Goal: Task Accomplishment & Management: Complete application form

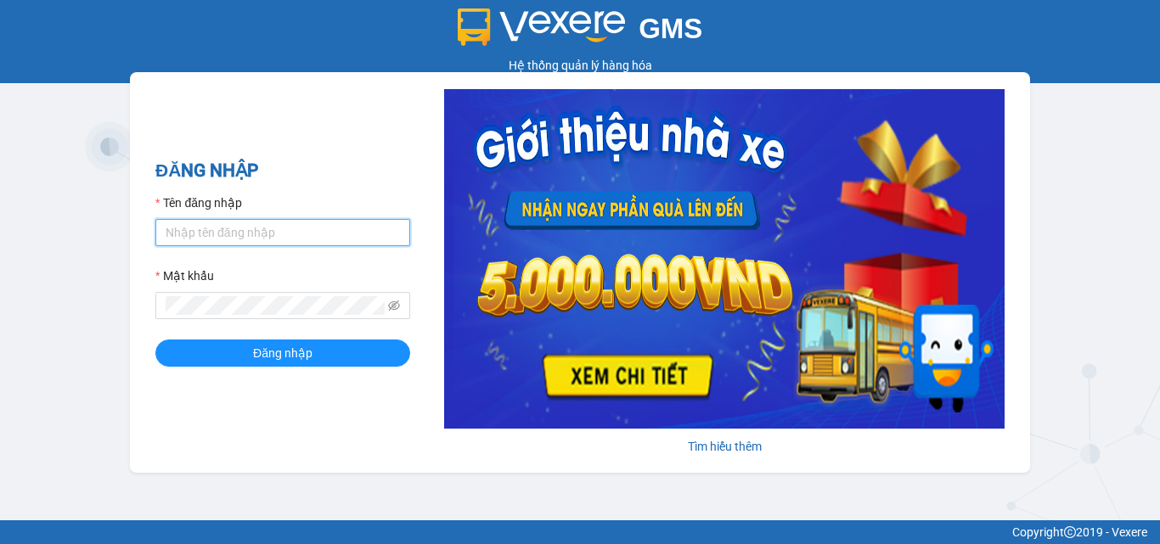
type input "trangdt_hhlc.saoviet"
click at [315, 235] on input "trangdt_hhlc.saoviet" at bounding box center [282, 232] width 255 height 27
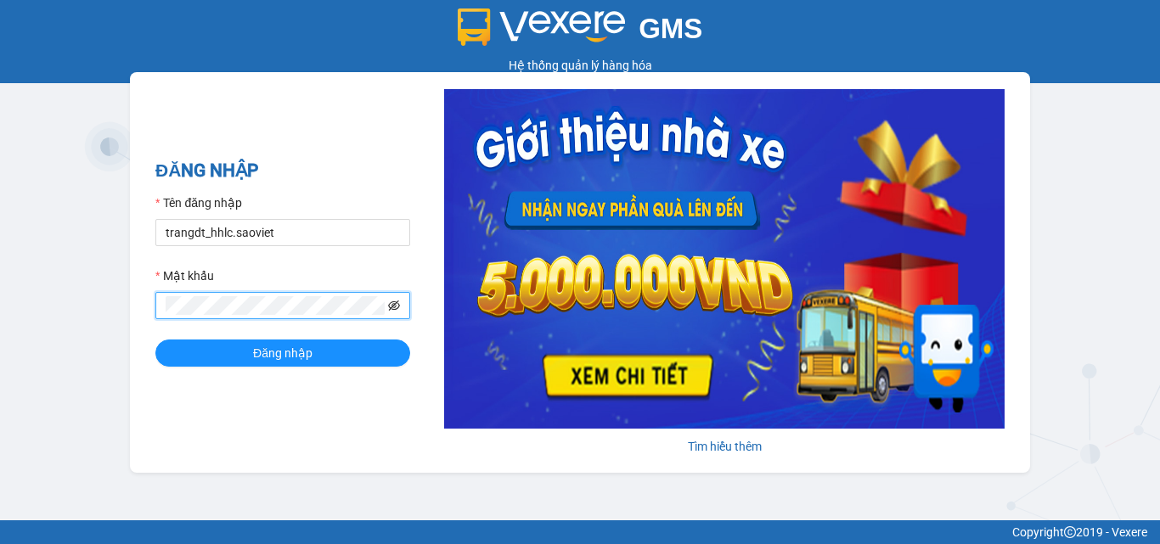
click at [392, 307] on icon "eye-invisible" at bounding box center [394, 306] width 12 height 12
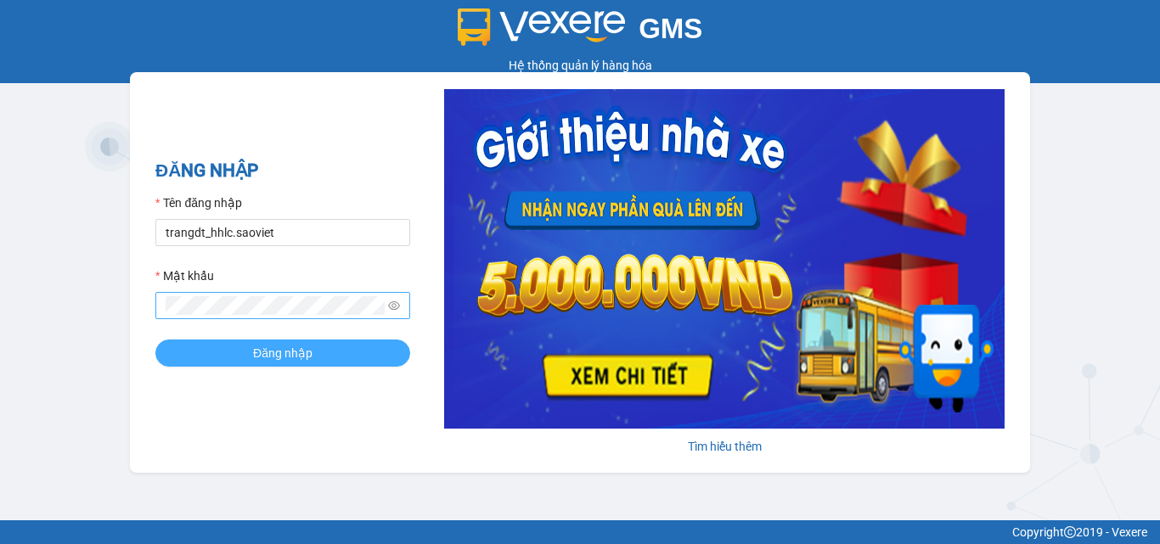
click at [365, 352] on button "Đăng nhập" at bounding box center [282, 353] width 255 height 27
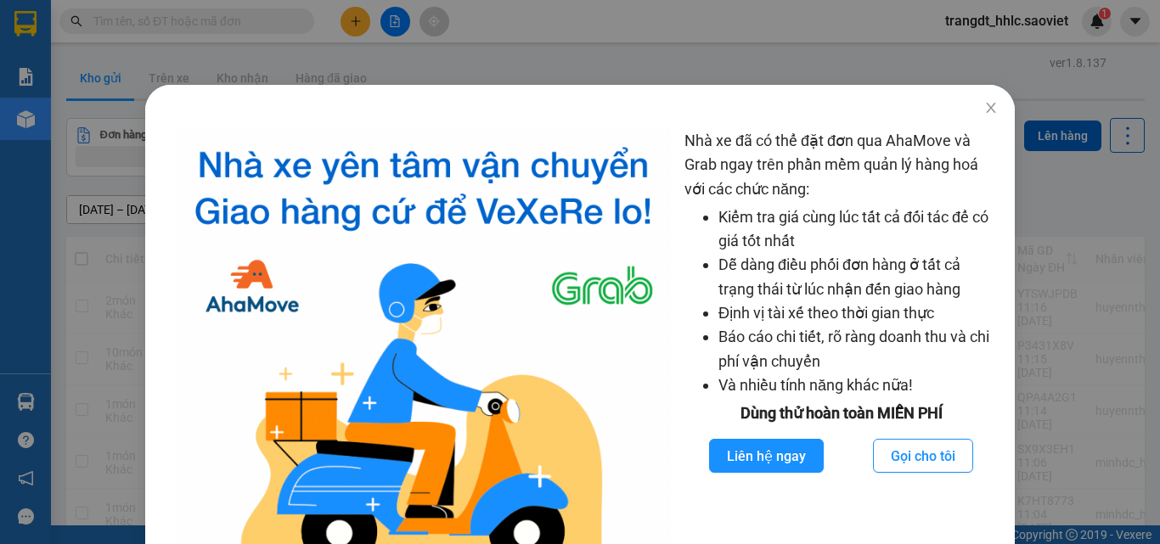
click at [979, 44] on div "Nhà xe đã có thể đặt đơn qua AhaMove và Grab ngay trên phần mềm quản lý hàng ho…" at bounding box center [580, 272] width 1160 height 544
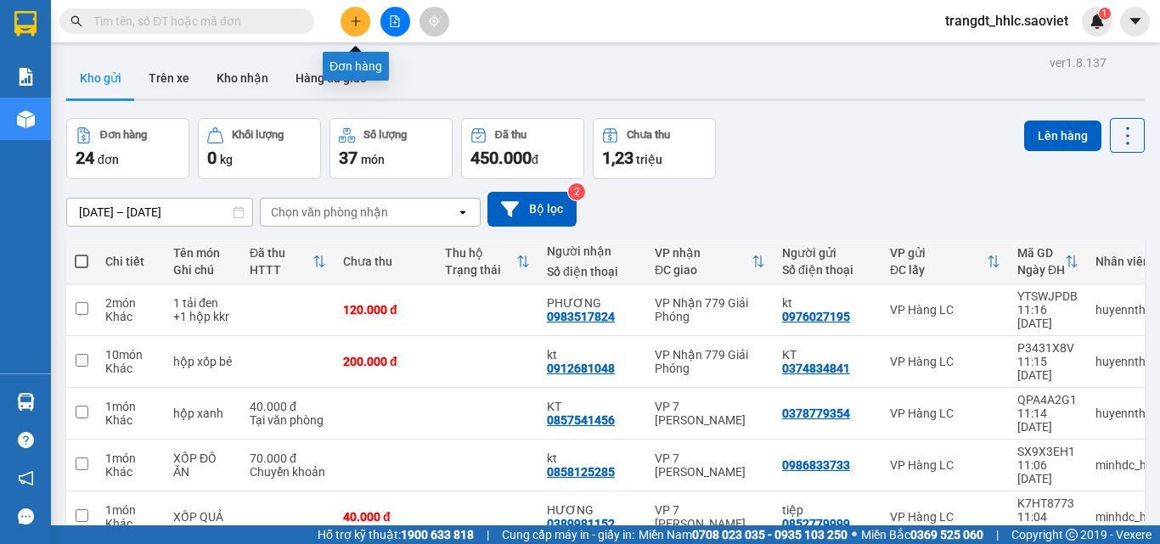
click at [345, 19] on button at bounding box center [356, 22] width 30 height 30
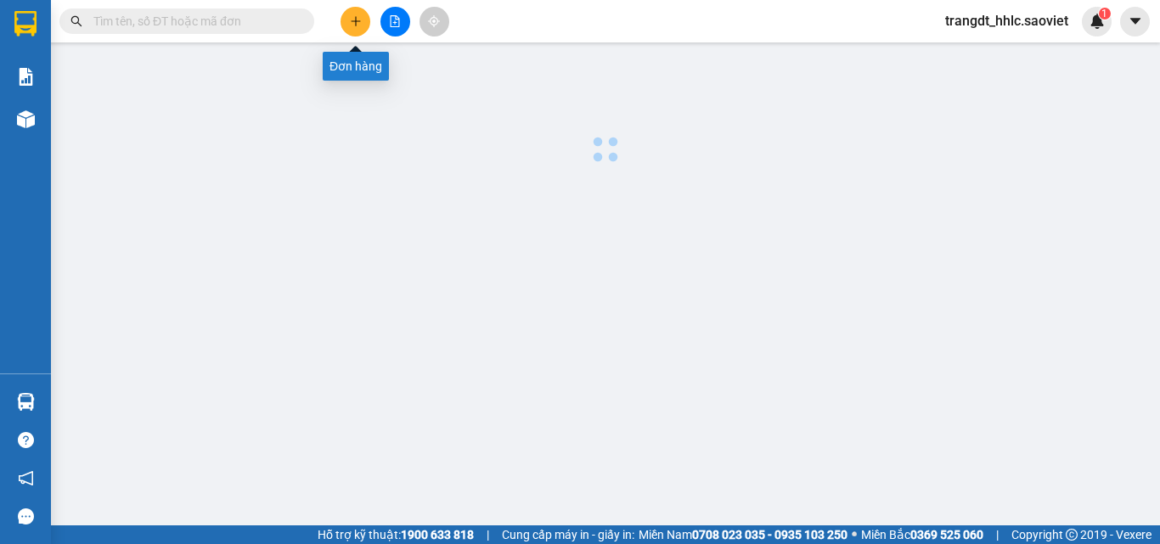
click at [348, 25] on button at bounding box center [356, 22] width 30 height 30
click at [352, 23] on icon "plus" at bounding box center [356, 21] width 12 height 12
click at [360, 22] on icon "plus" at bounding box center [356, 21] width 12 height 12
click at [553, 16] on div "Kết quả [PERSON_NAME] ( 0 ) Bộ lọc No Data trangdt_hhlc.saoviet 1" at bounding box center [580, 21] width 1160 height 42
click at [366, 15] on button at bounding box center [356, 22] width 30 height 30
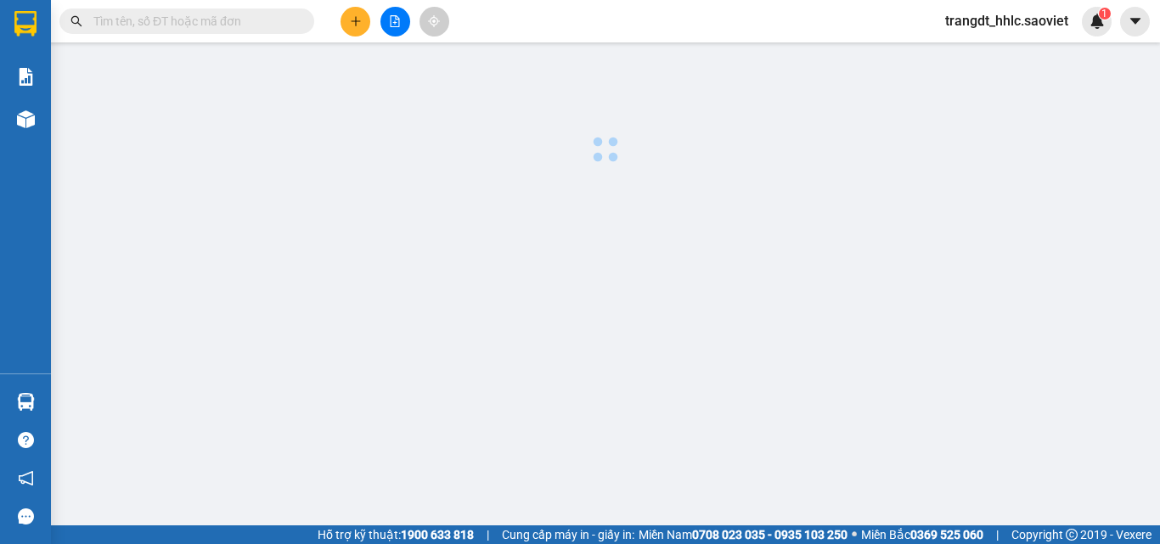
click at [366, 15] on button at bounding box center [356, 22] width 30 height 30
click at [358, 22] on icon "plus" at bounding box center [356, 21] width 12 height 12
click at [225, 29] on input "text" at bounding box center [193, 21] width 200 height 19
click at [205, 24] on input "text" at bounding box center [193, 21] width 200 height 19
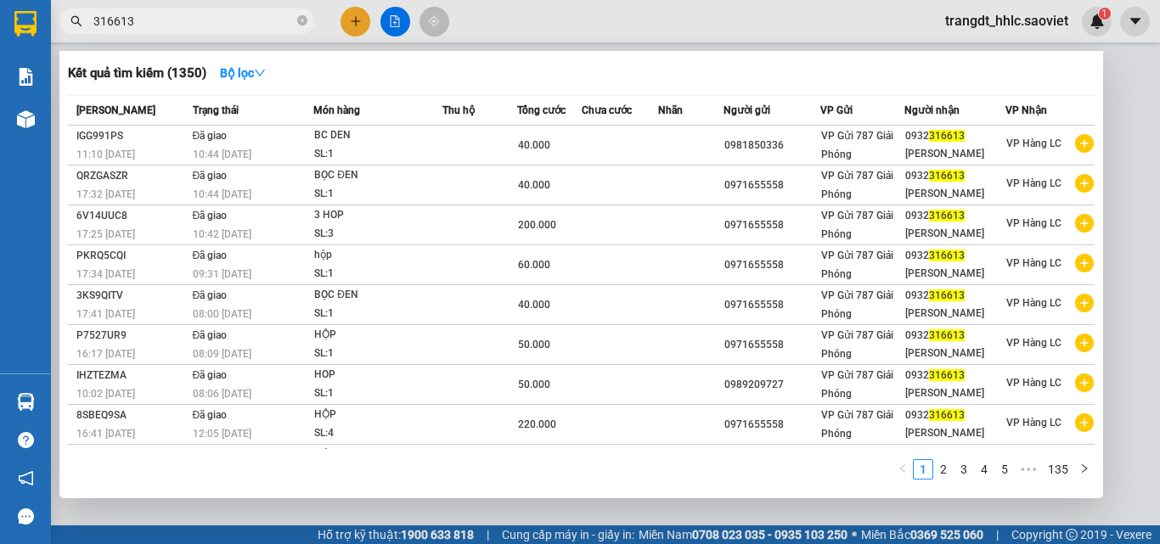
type input "316613"
click at [511, 17] on div at bounding box center [580, 272] width 1160 height 544
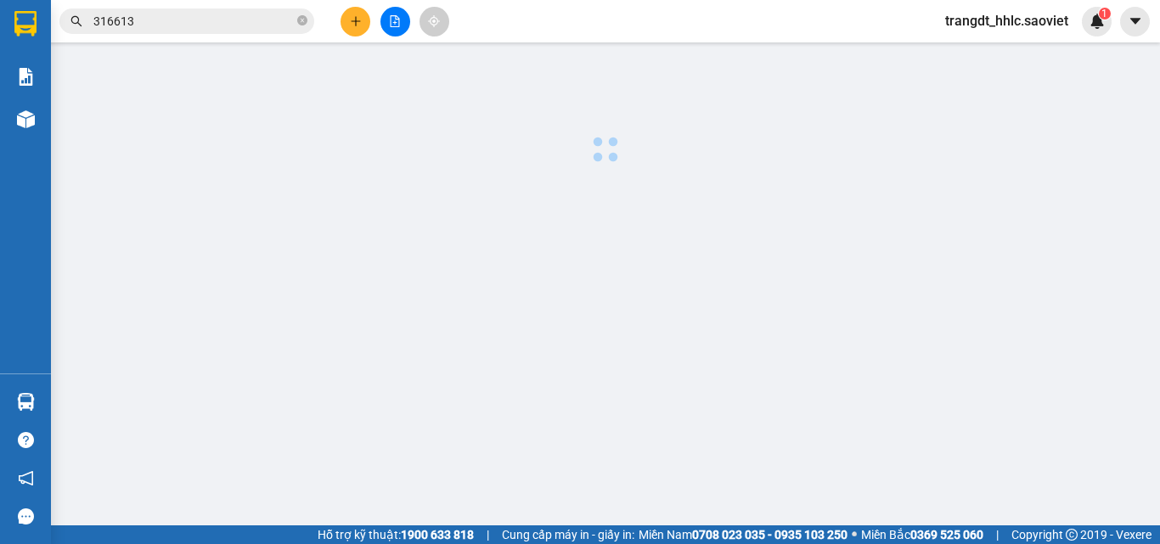
click at [346, 17] on button at bounding box center [356, 22] width 30 height 30
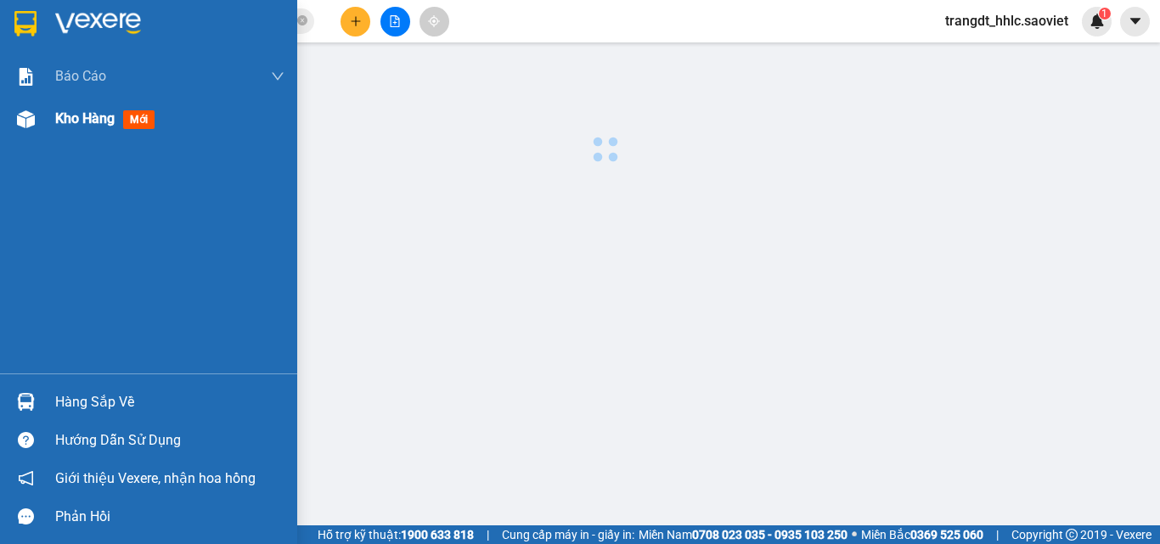
click at [52, 127] on div "Kho hàng mới" at bounding box center [148, 119] width 297 height 42
click at [54, 125] on div "Kho hàng mới" at bounding box center [148, 119] width 297 height 42
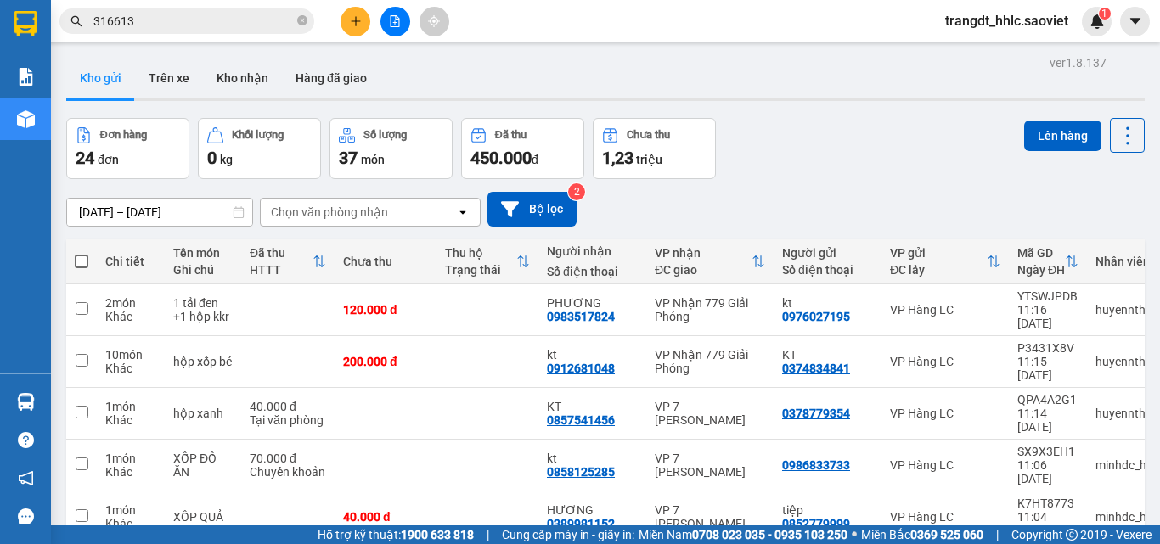
click at [533, 49] on main "ver 1.8.137 Kho gửi Trên xe [PERSON_NAME] Hàng đã [PERSON_NAME] hàng 24 đơn [PE…" at bounding box center [580, 263] width 1160 height 526
click at [347, 33] on div at bounding box center [394, 22] width 127 height 30
click at [352, 26] on icon "plus" at bounding box center [356, 21] width 12 height 12
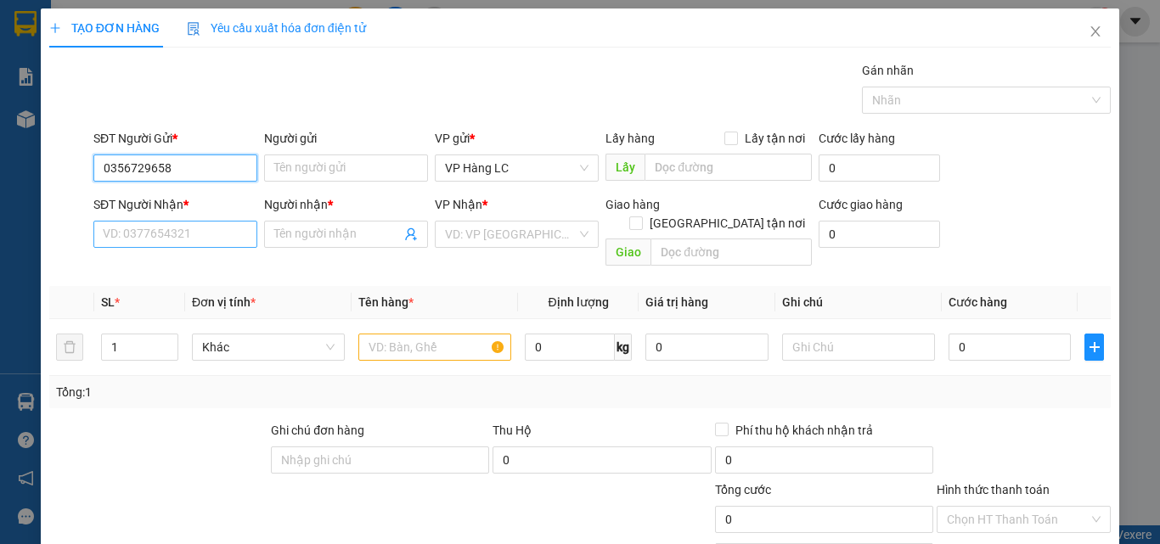
type input "0356729658"
click at [177, 239] on input "SĐT Người Nhận *" at bounding box center [175, 234] width 164 height 27
click at [129, 239] on input "0912218069" at bounding box center [175, 234] width 164 height 27
type input "0912218069"
click at [198, 166] on input "0356729658" at bounding box center [175, 168] width 164 height 27
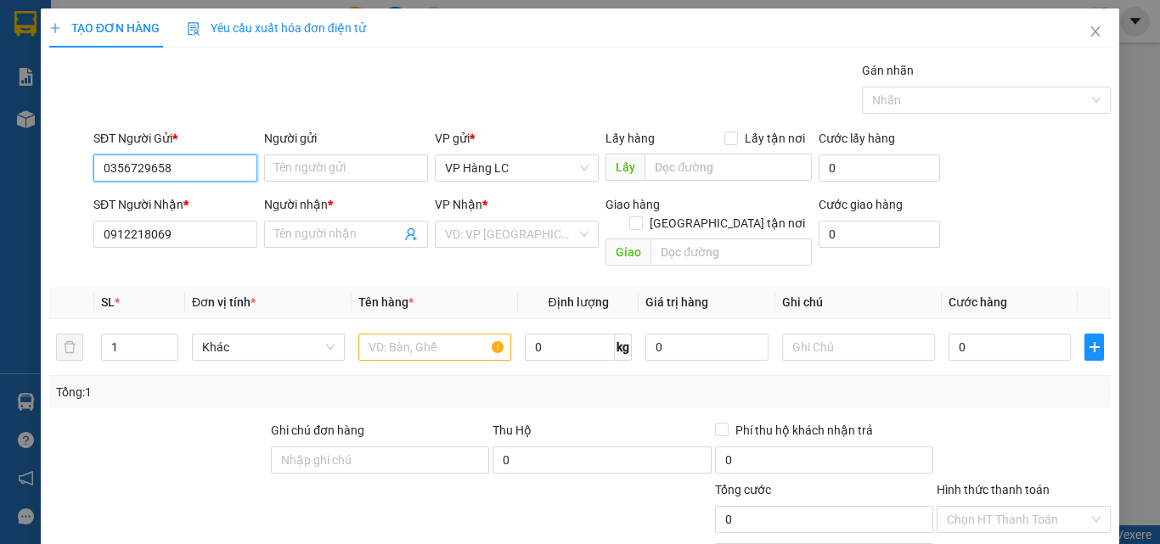
click at [198, 166] on input "0356729658" at bounding box center [175, 168] width 164 height 27
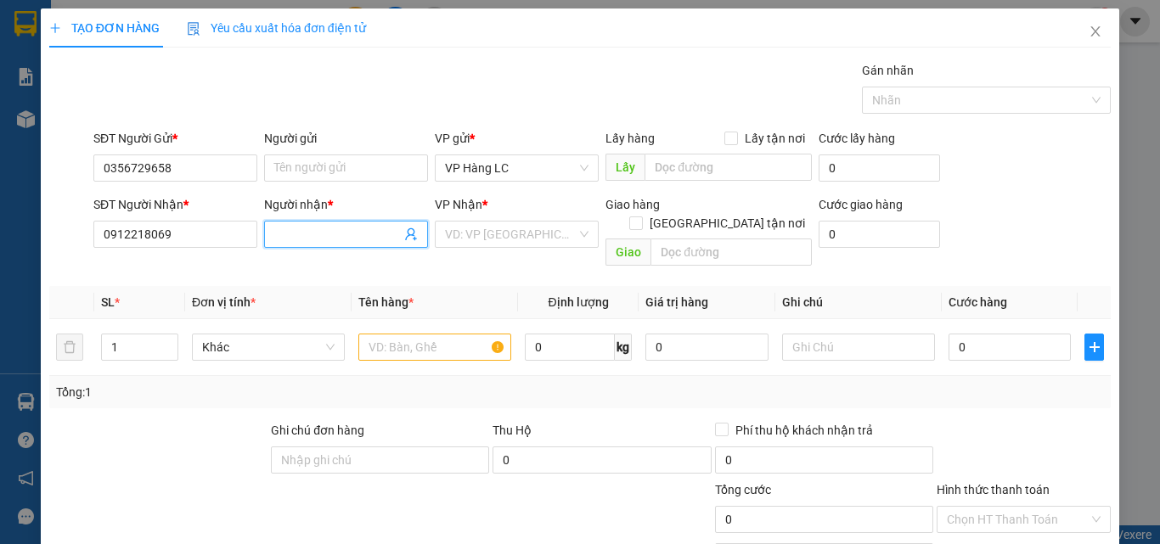
click at [293, 228] on input "Người nhận *" at bounding box center [337, 234] width 127 height 19
type input "chị"
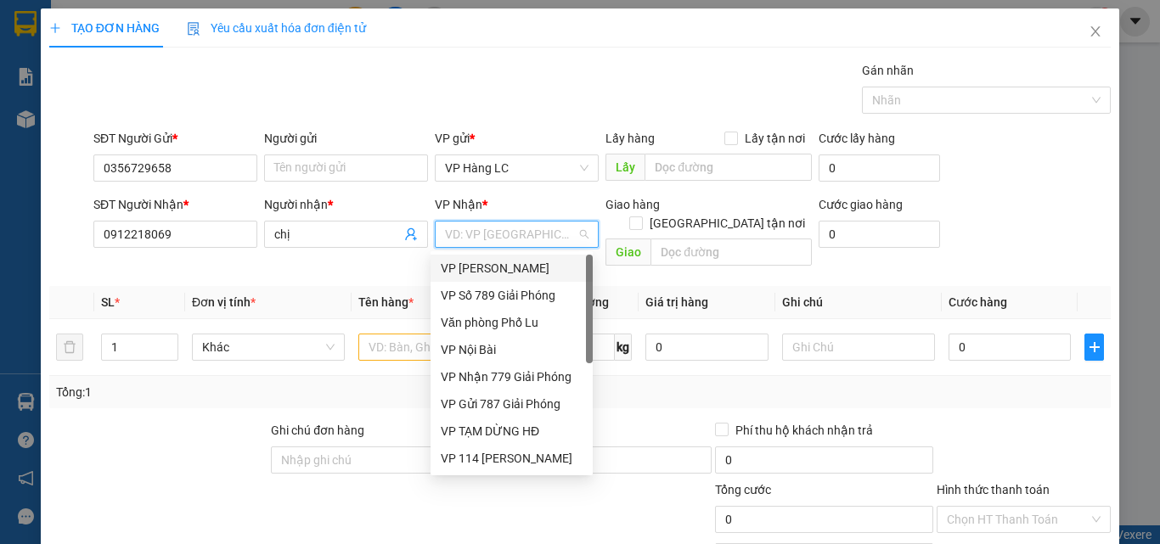
type input "7"
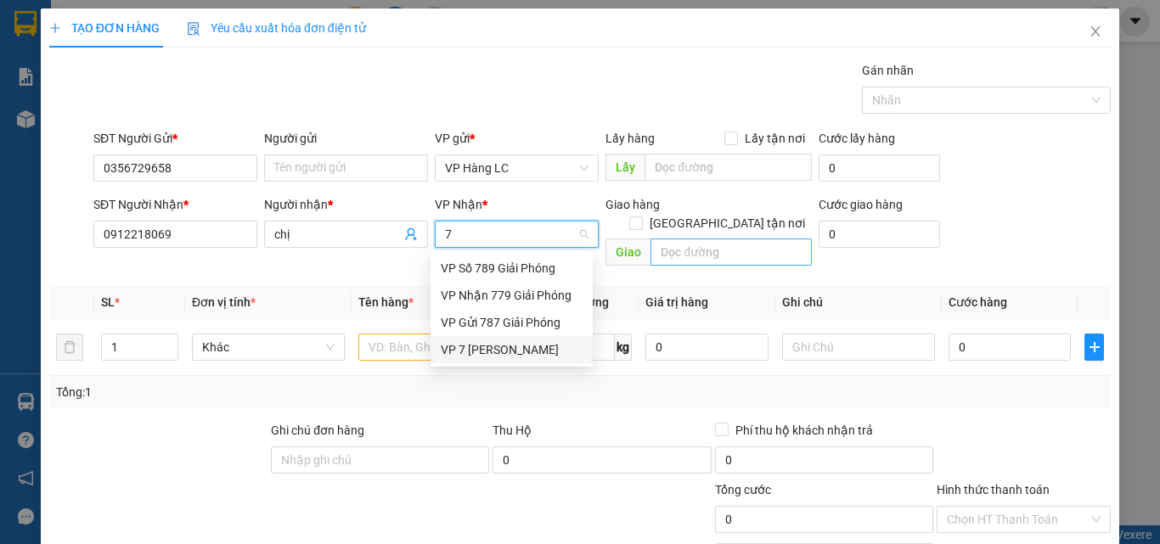
drag, startPoint x: 520, startPoint y: 352, endPoint x: 799, endPoint y: 229, distance: 305.4
click at [520, 351] on div "VP 7 [PERSON_NAME]" at bounding box center [512, 350] width 142 height 19
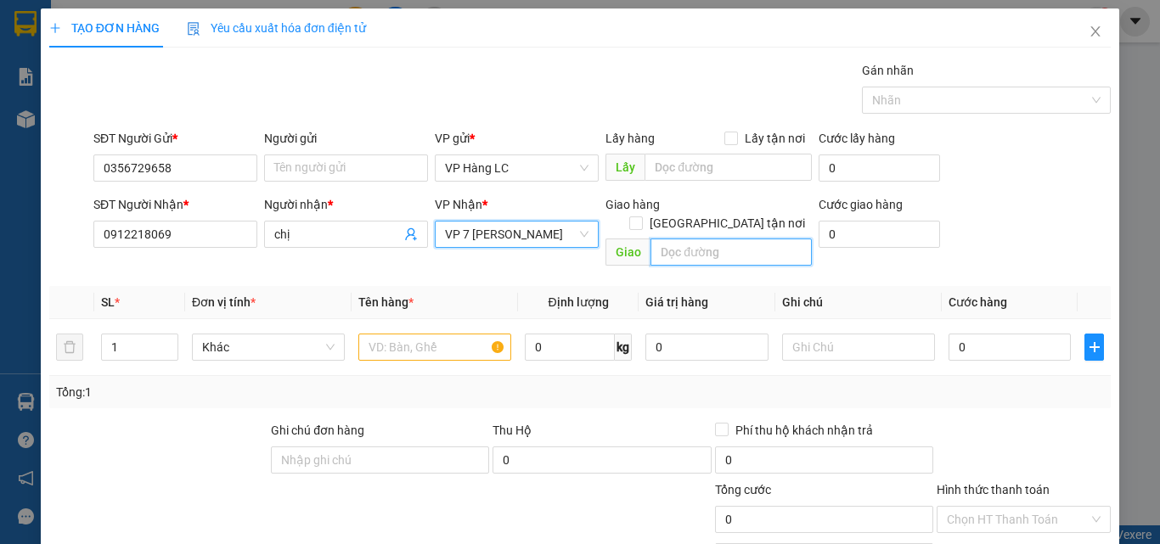
click at [728, 239] on input "text" at bounding box center [731, 252] width 161 height 27
type input "km 14 gọi trc 30p"
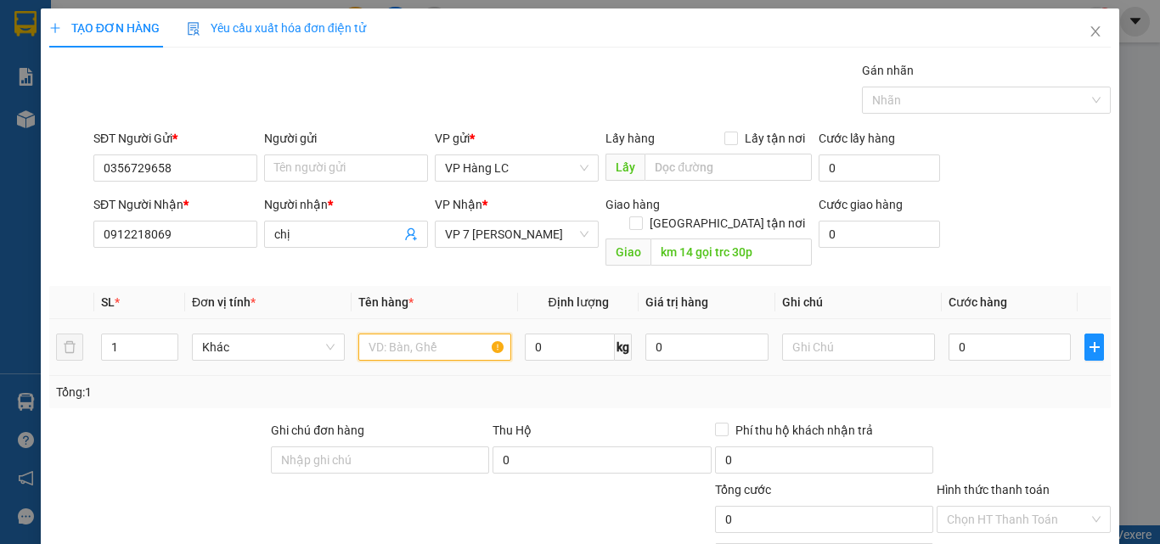
click at [442, 334] on input "text" at bounding box center [434, 347] width 153 height 27
type input "hs khách mặc cả"
type input "4"
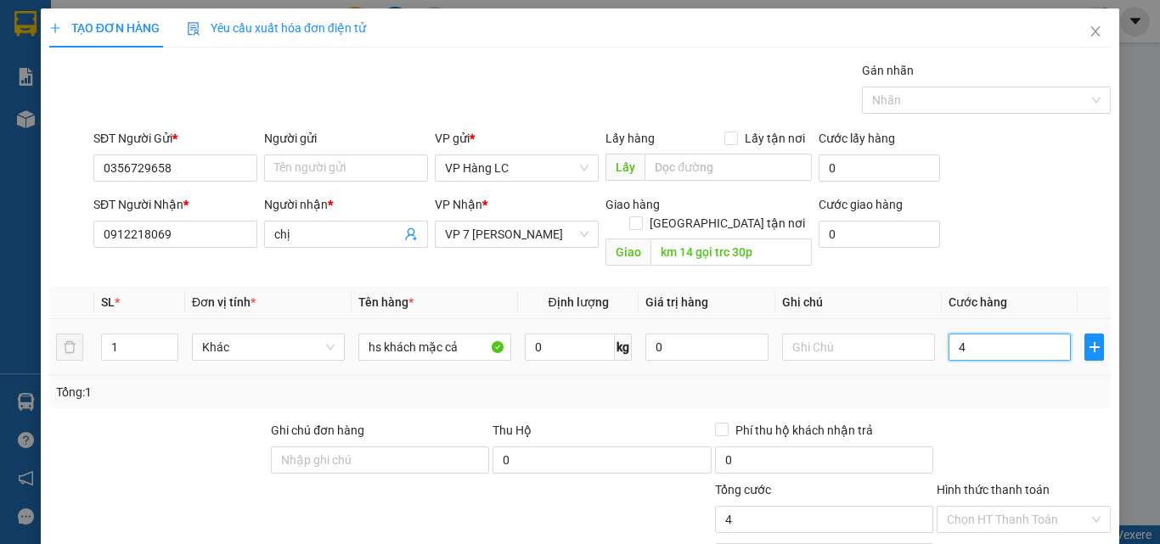
type input "40"
type input "40.000"
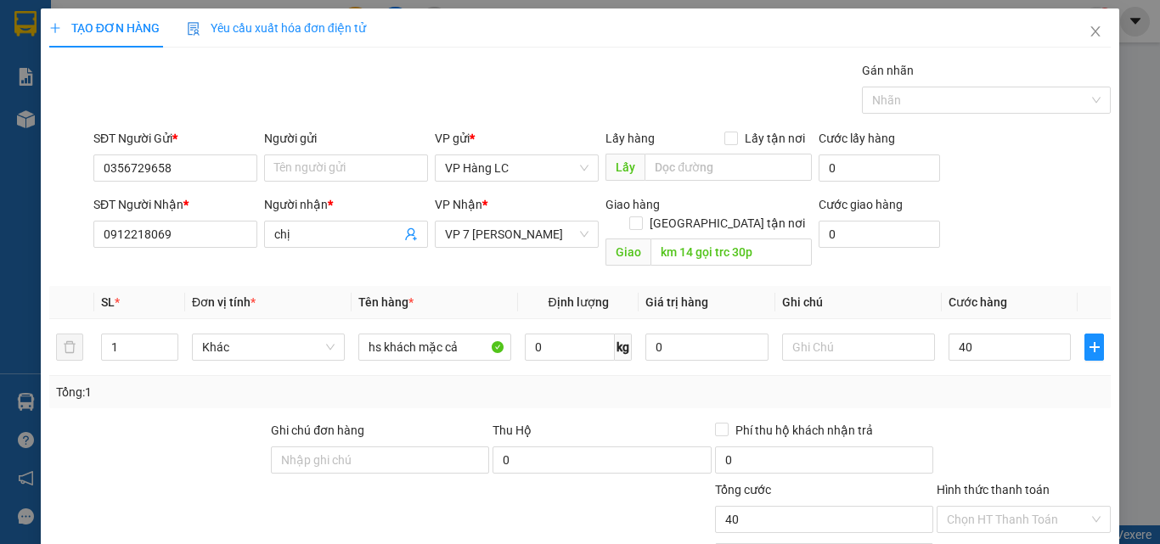
type input "40.000"
click at [1026, 186] on div "SĐT Người Gửi * 0356729658 Người gửi Tên người gửi VP gửi * VP Hàng LC Lấy hàng…" at bounding box center [602, 158] width 1024 height 59
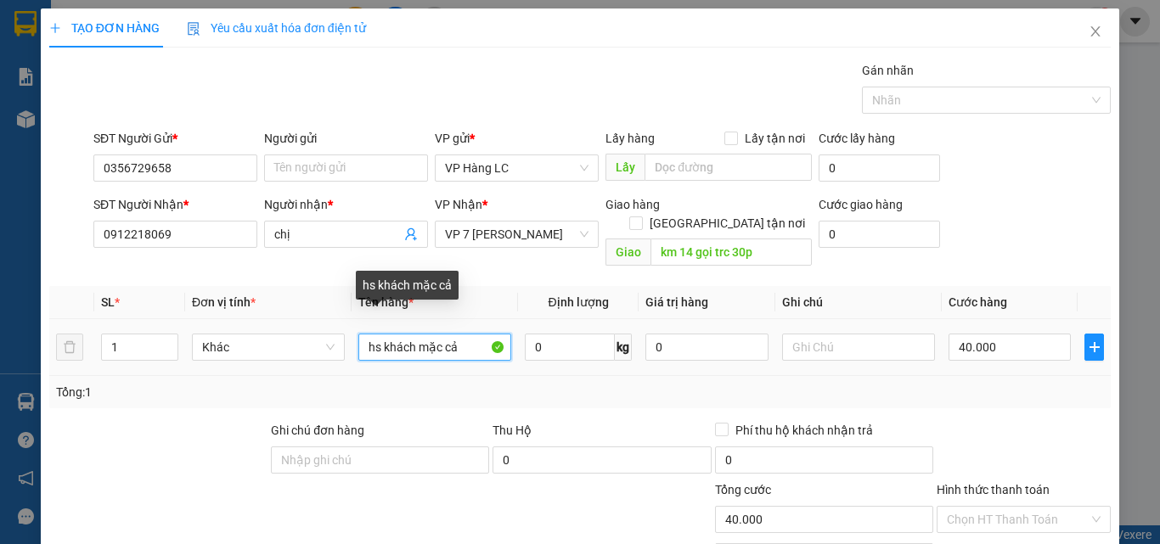
click at [459, 334] on input "hs khách mặc cả" at bounding box center [434, 347] width 153 height 27
type input "hs khách mặc cả cước"
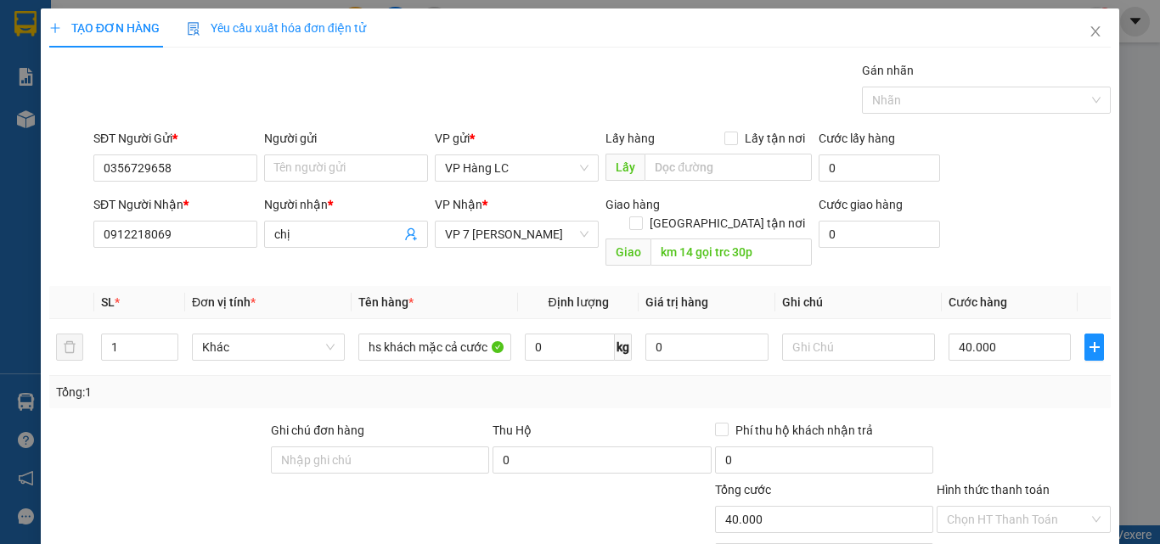
click at [1033, 208] on div "SĐT Người Nhận * 0912218069 Người nhận * chị VP Nhận * VP 7 Phạm Văn Đồng Giao …" at bounding box center [602, 234] width 1024 height 78
click at [630, 82] on div "Gán nhãn Nhãn" at bounding box center [602, 90] width 1024 height 59
click at [685, 243] on input "km 14 gọi trc 30p" at bounding box center [731, 252] width 161 height 27
click at [685, 239] on input "km 14 gọi trc 30p" at bounding box center [731, 252] width 161 height 27
type input "km 25 gọi trc 30p"
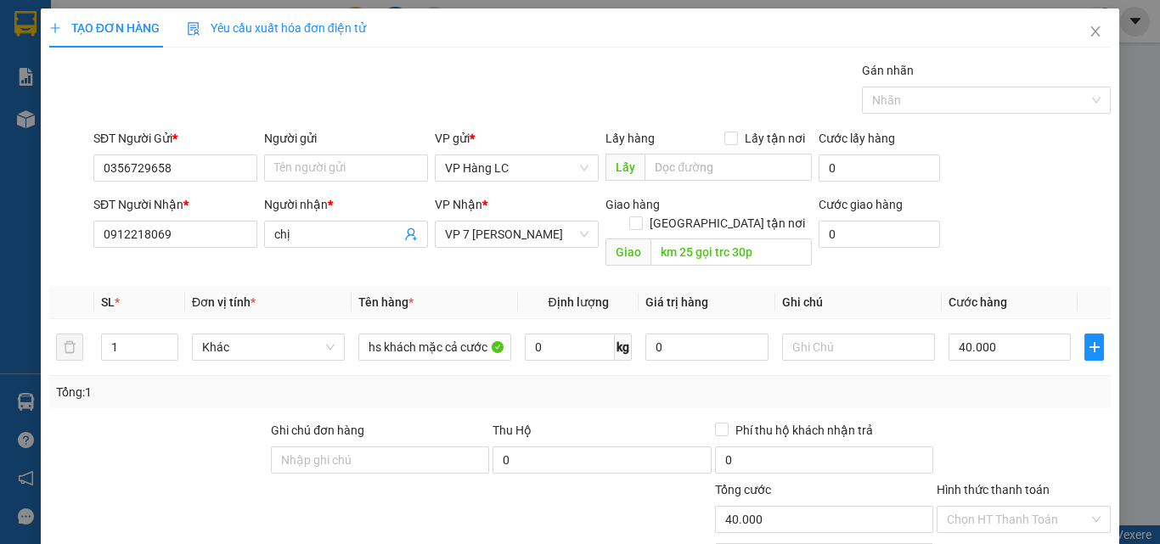
click at [617, 65] on div "Gán nhãn Nhãn" at bounding box center [602, 90] width 1024 height 59
click at [1020, 194] on form "SĐT Người Gửi * 0356729658 Người gửi Tên người gửi VP gửi * VP Hàng LC Lấy hàng…" at bounding box center [580, 201] width 1062 height 144
click at [963, 249] on div "SĐT Người Nhận * 0912218069 Người nhận * chị VP Nhận * VP 7 Phạm Văn Đồng Giao …" at bounding box center [602, 234] width 1024 height 78
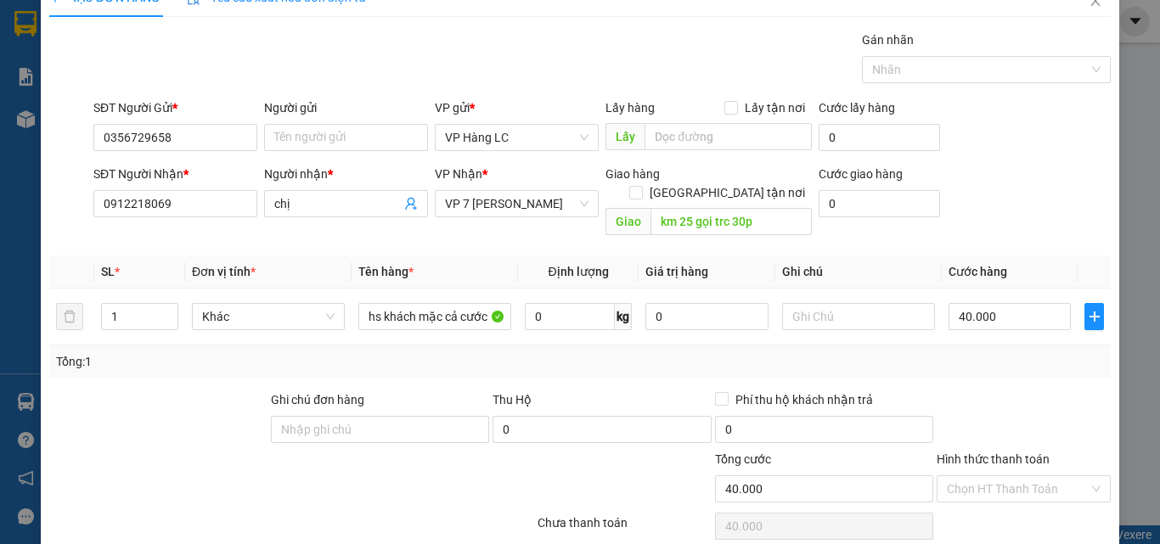
scroll to position [84, 0]
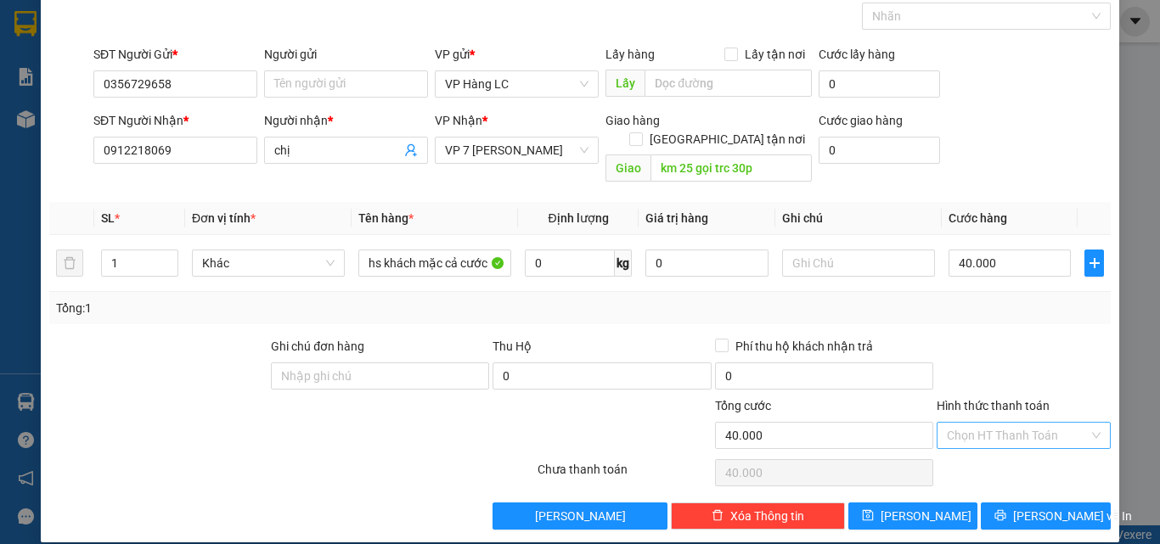
click at [1014, 423] on input "Hình thức thanh toán" at bounding box center [1018, 435] width 142 height 25
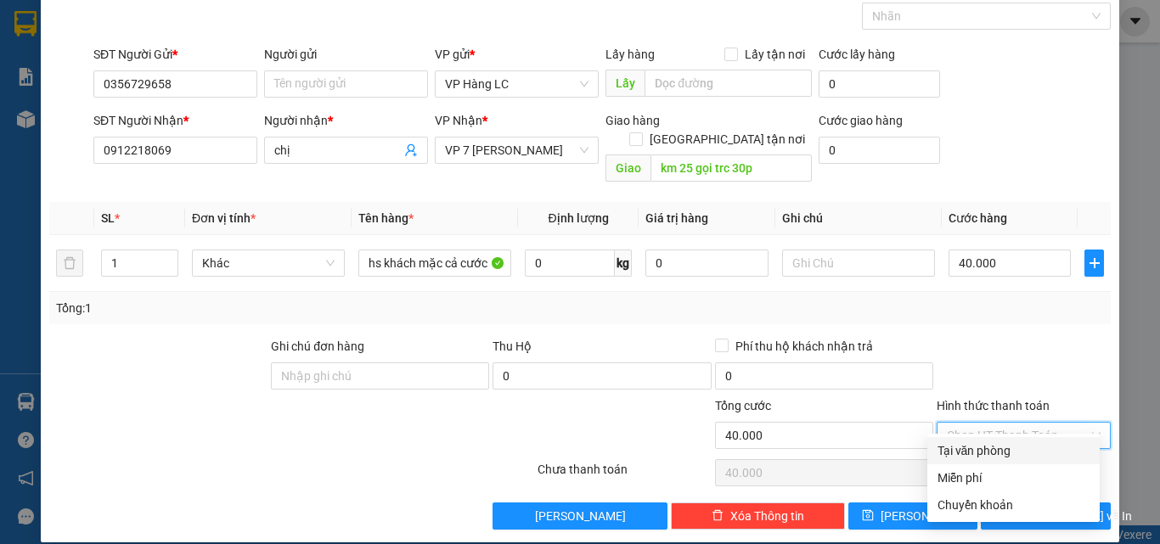
click at [984, 454] on div "Tại văn phòng" at bounding box center [1014, 451] width 152 height 19
type input "0"
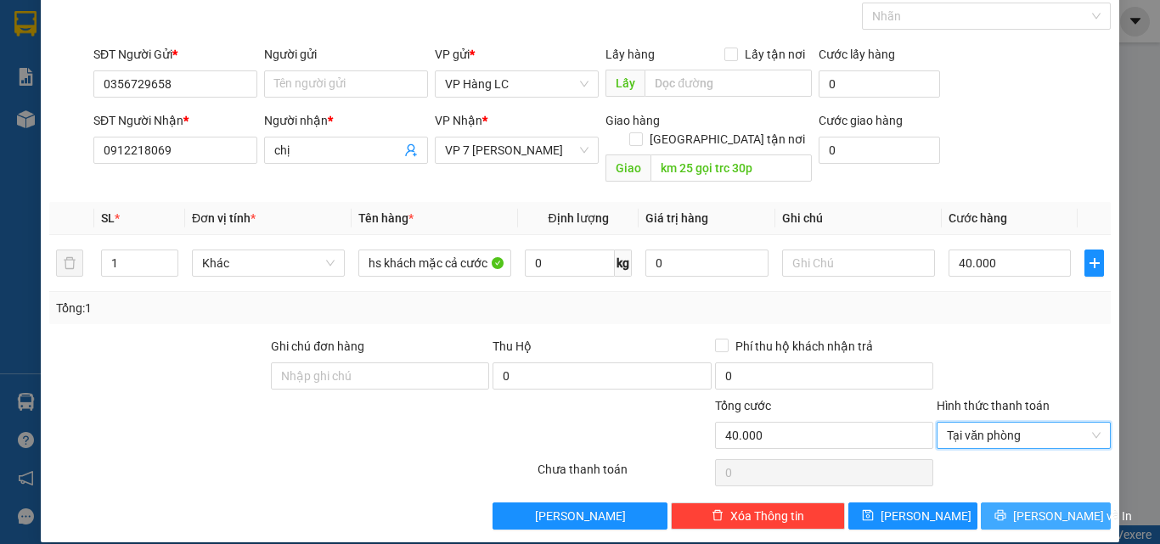
click at [1041, 507] on span "Lưu và In" at bounding box center [1072, 516] width 119 height 19
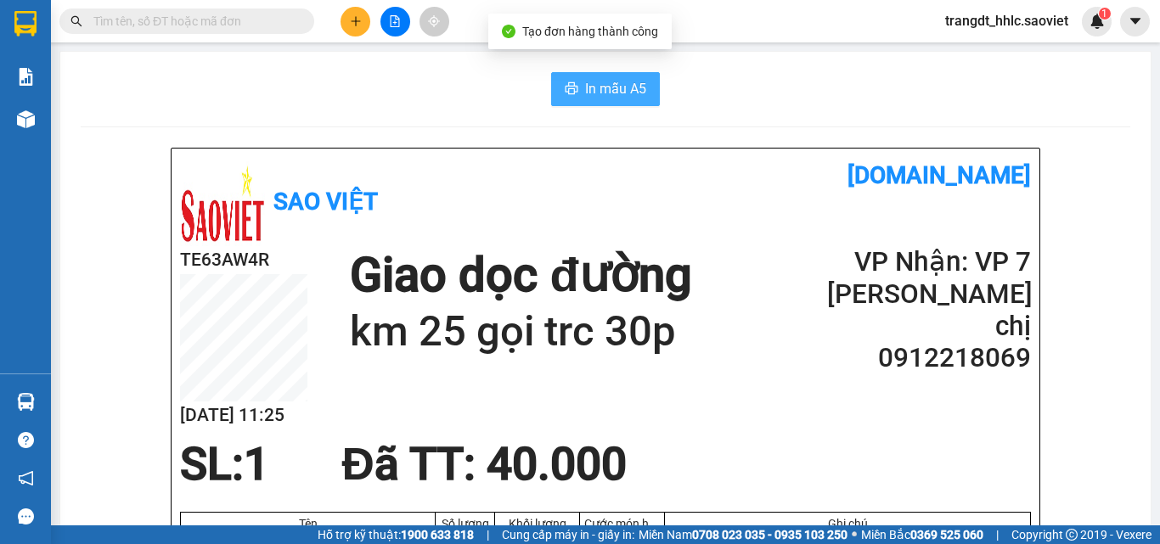
click at [612, 76] on button "In mẫu A5" at bounding box center [605, 89] width 109 height 34
